Goal: Information Seeking & Learning: Learn about a topic

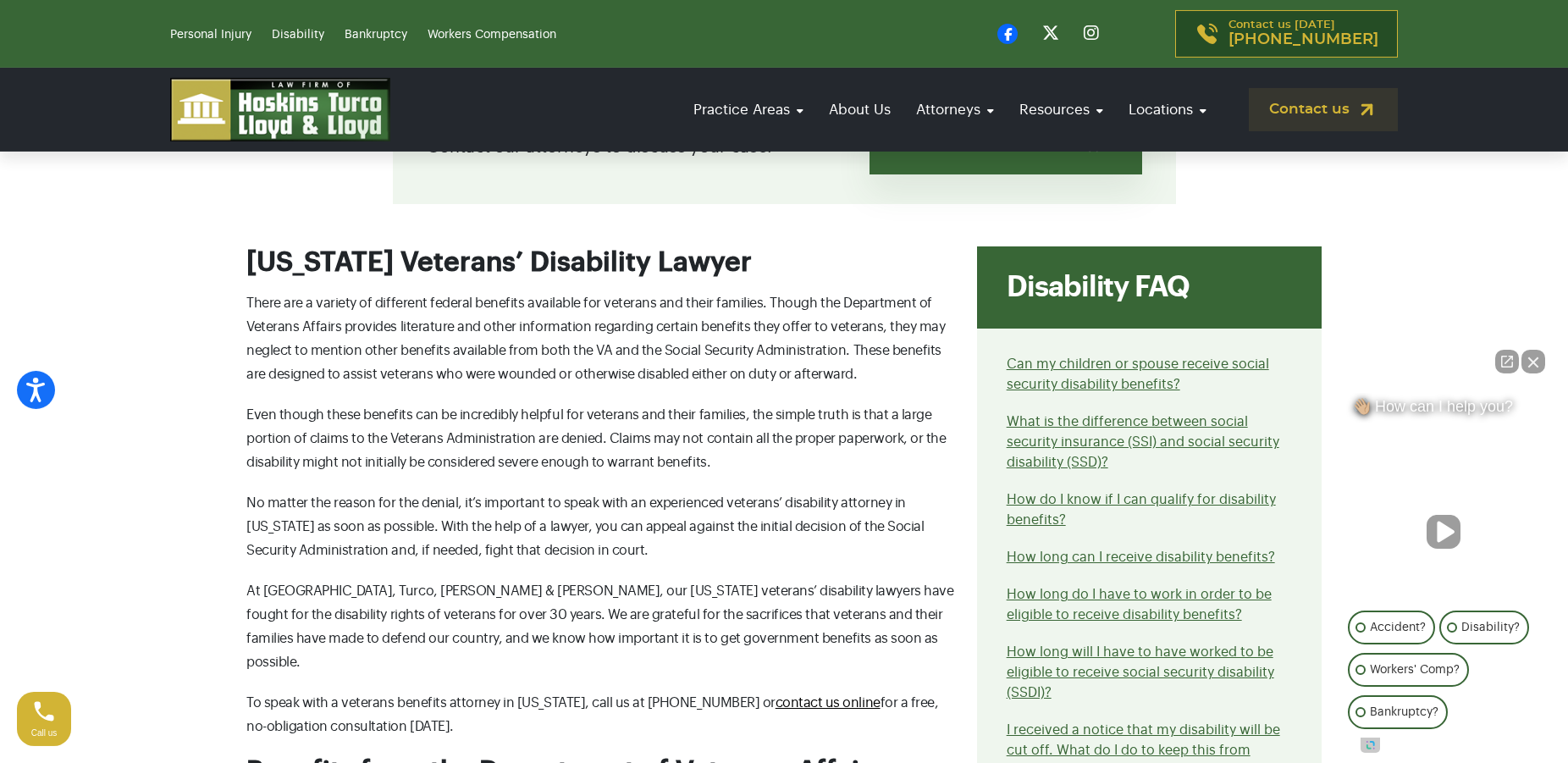
scroll to position [553, 0]
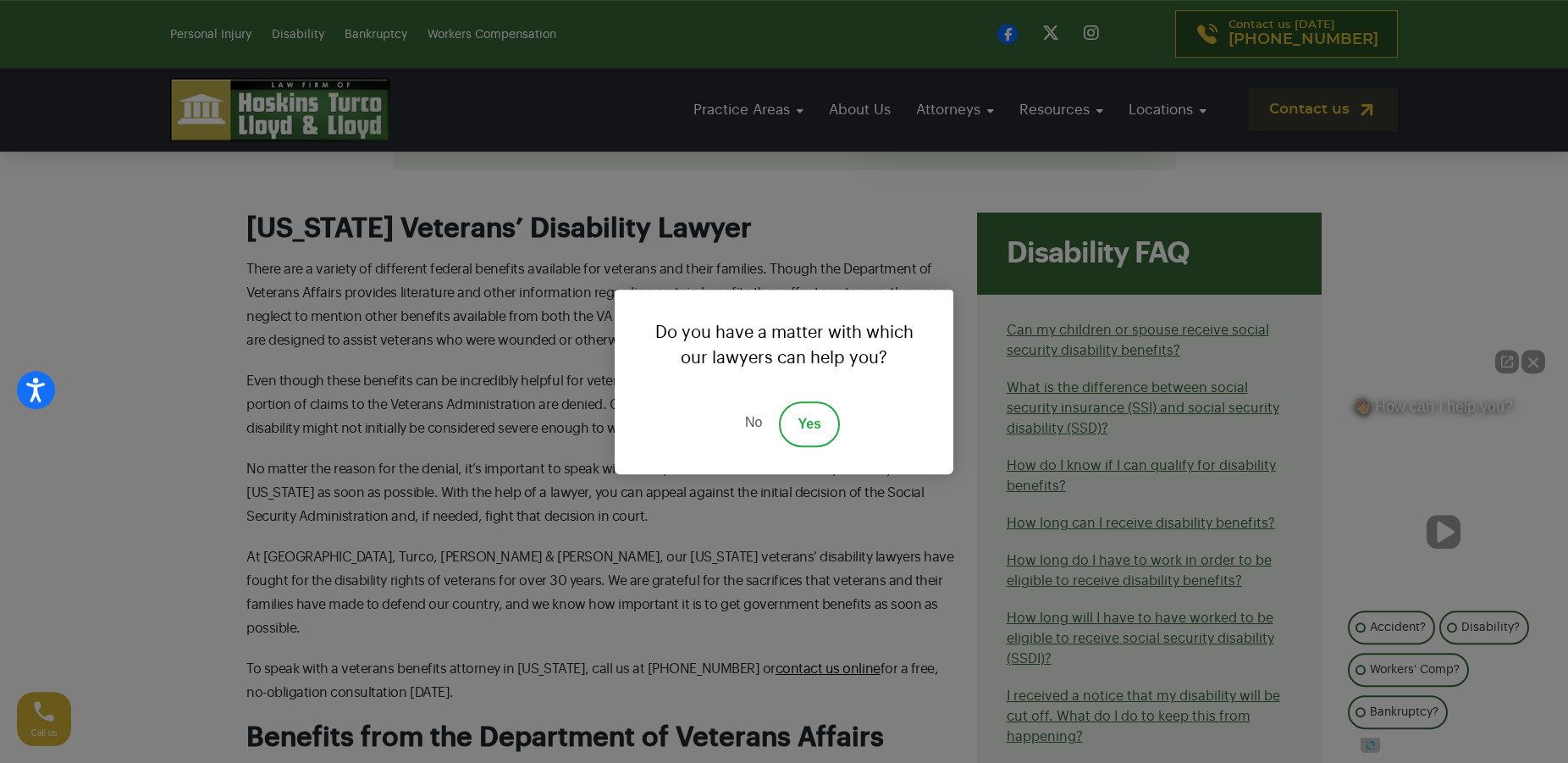
click at [808, 423] on link "Yes" at bounding box center [810, 424] width 61 height 46
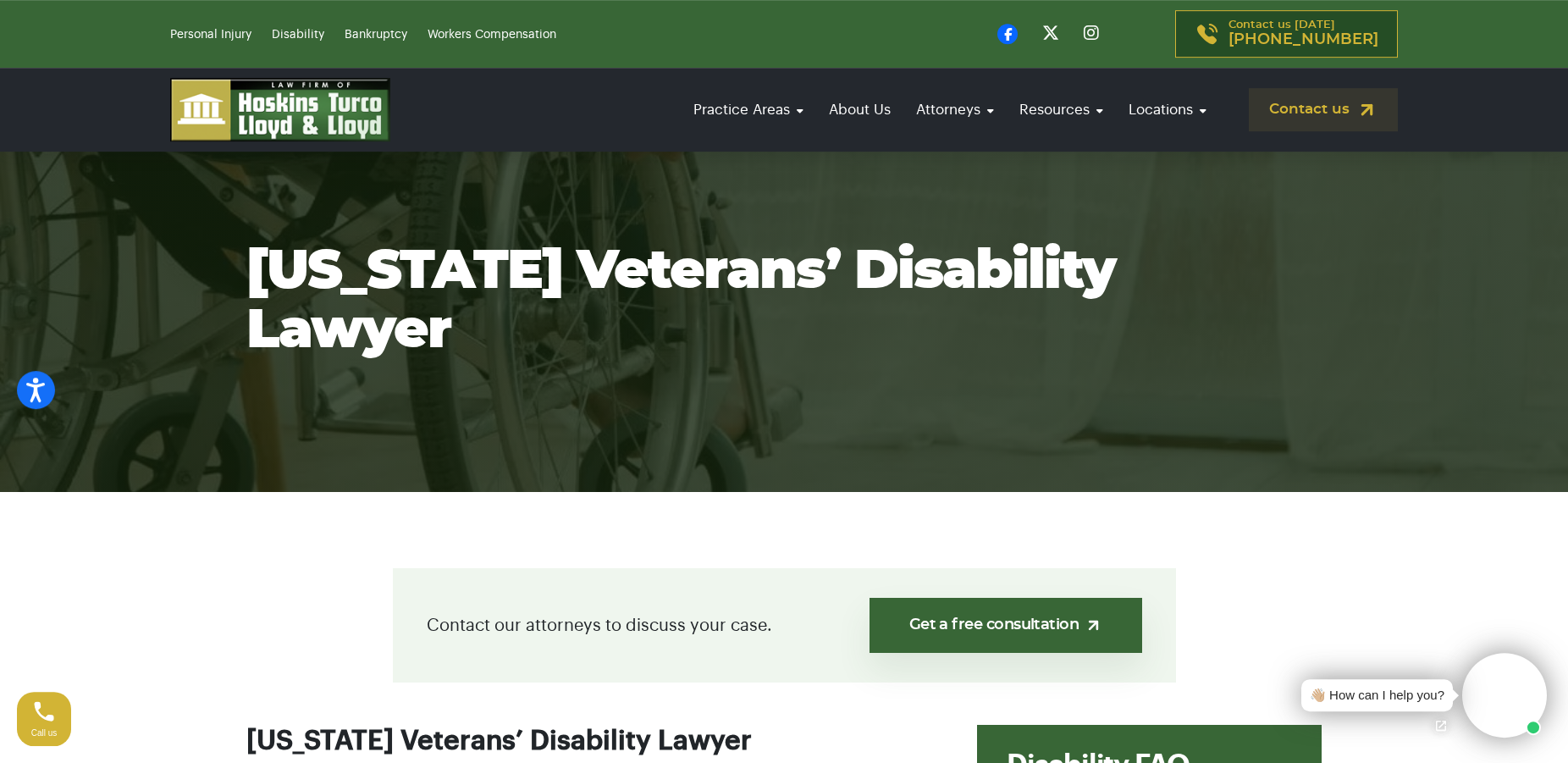
scroll to position [0, 0]
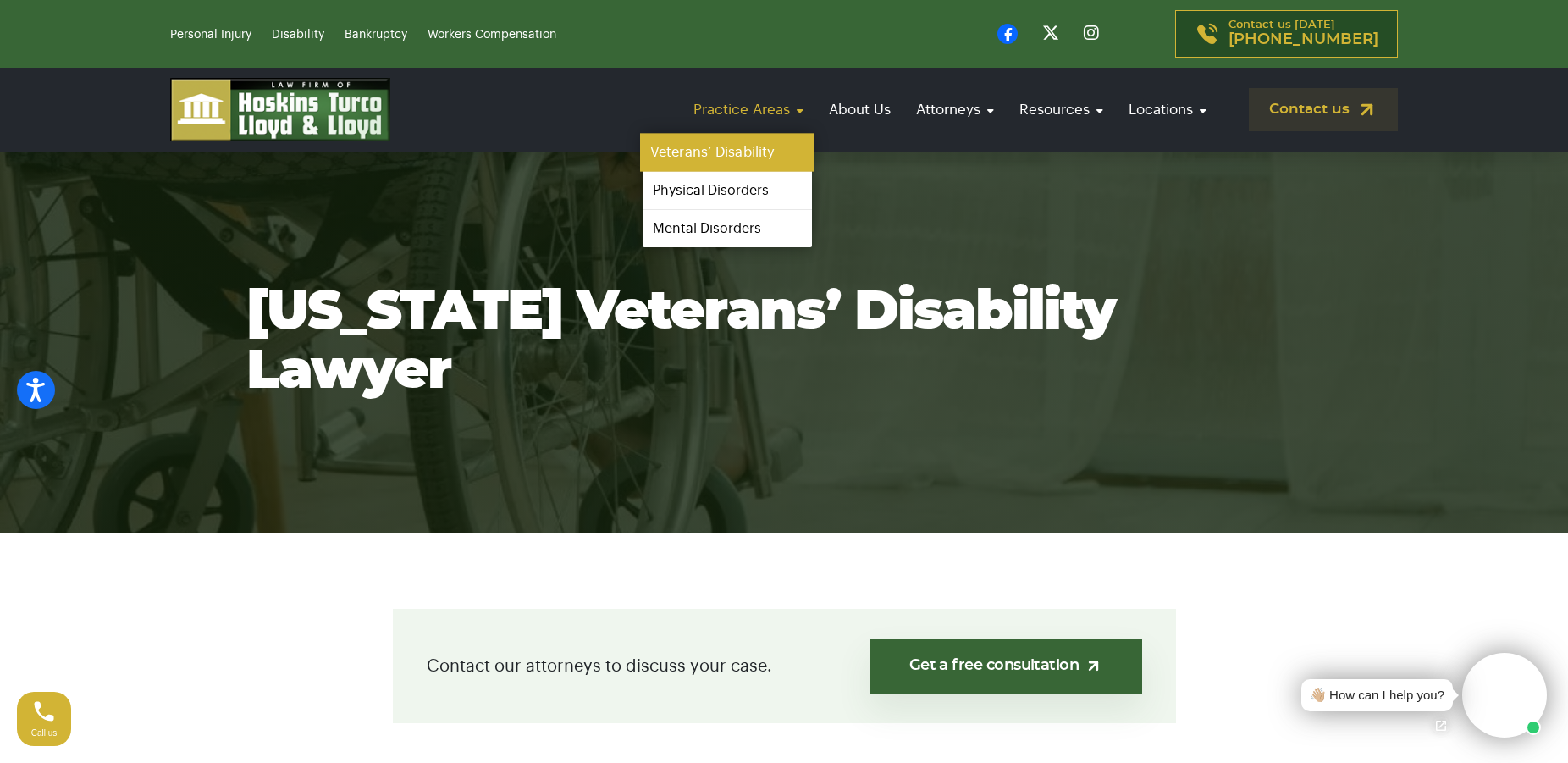
click at [756, 148] on link "Veterans’ Disability" at bounding box center [727, 153] width 174 height 38
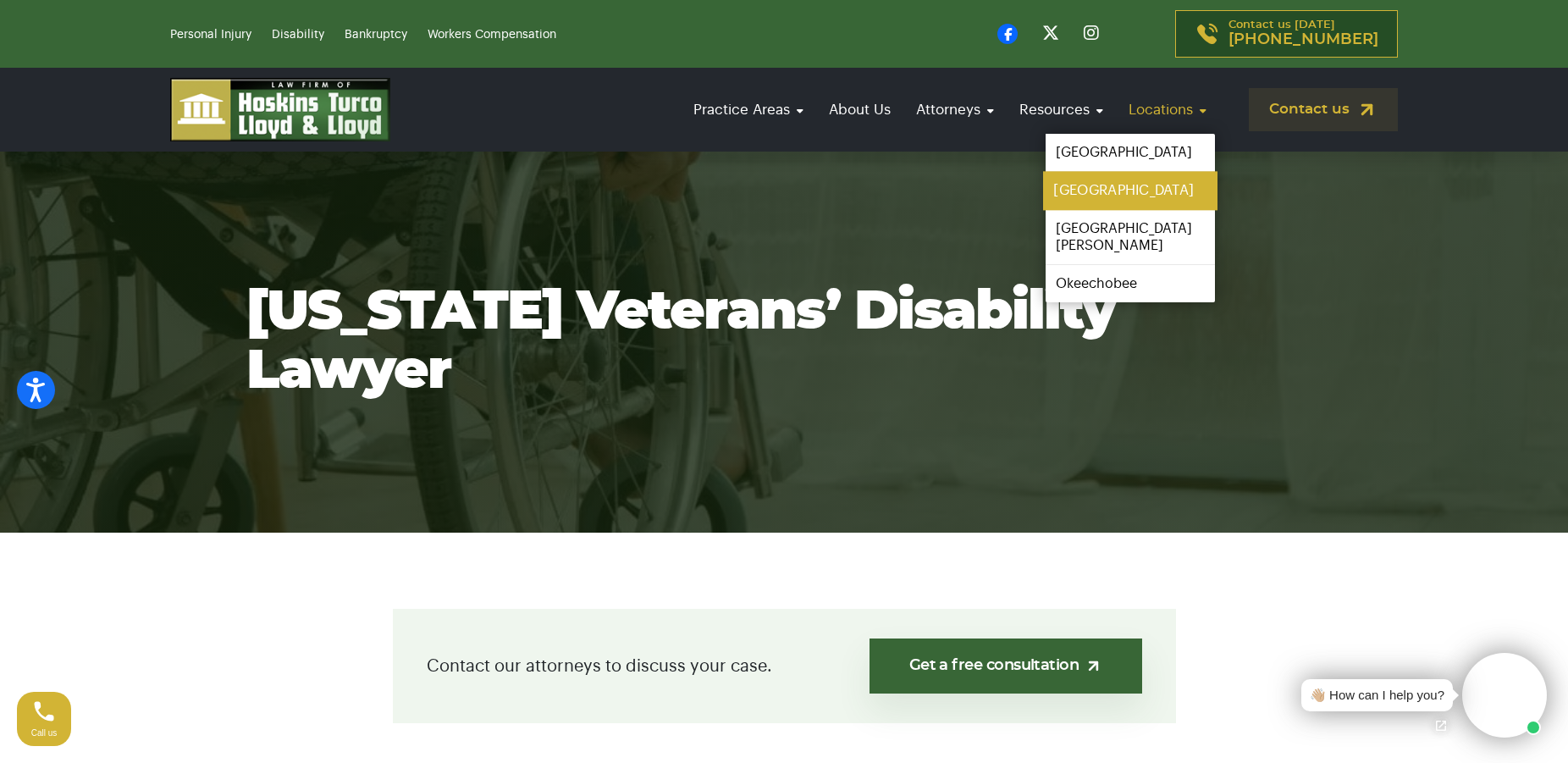
click at [1175, 190] on link "[GEOGRAPHIC_DATA]" at bounding box center [1129, 191] width 174 height 38
